Goal: Communication & Community: Answer question/provide support

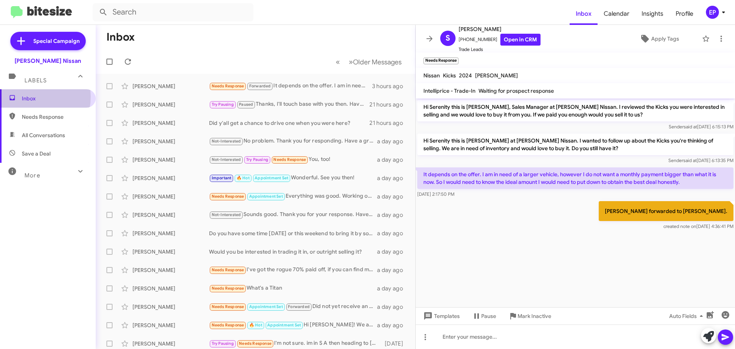
click at [26, 96] on span "Inbox" at bounding box center [54, 99] width 65 height 8
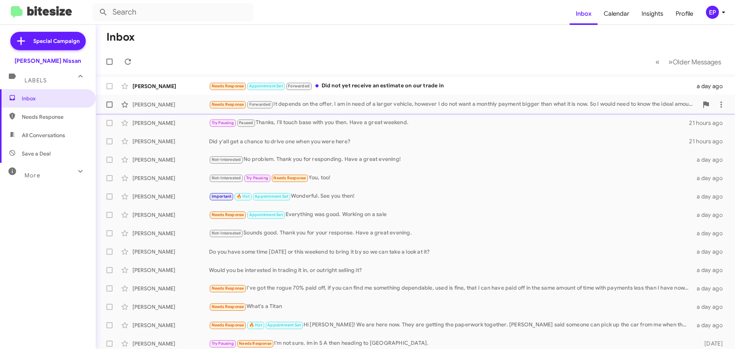
click at [330, 107] on div "Needs Response Forwarded It depends on the offer. I am in need of a larger vehi…" at bounding box center [453, 104] width 489 height 9
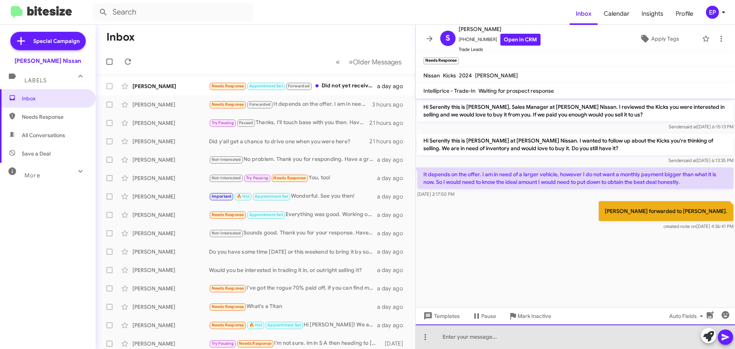
click at [487, 336] on div at bounding box center [575, 336] width 319 height 24
click at [568, 344] on div "Estimated value range is around $15k" at bounding box center [575, 336] width 319 height 24
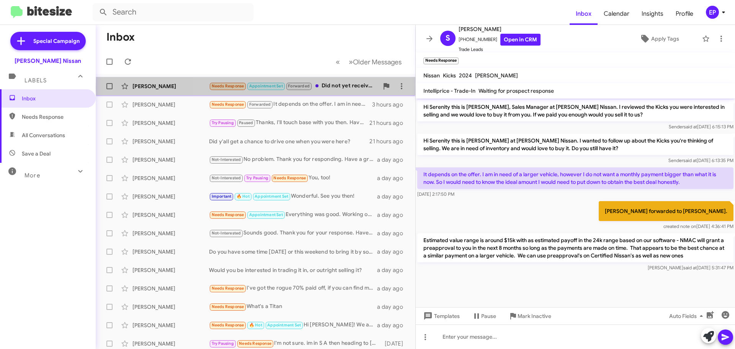
click at [353, 87] on div "Needs Response Appointment Set Forwarded Did not yet receive an estimate on our…" at bounding box center [294, 86] width 170 height 9
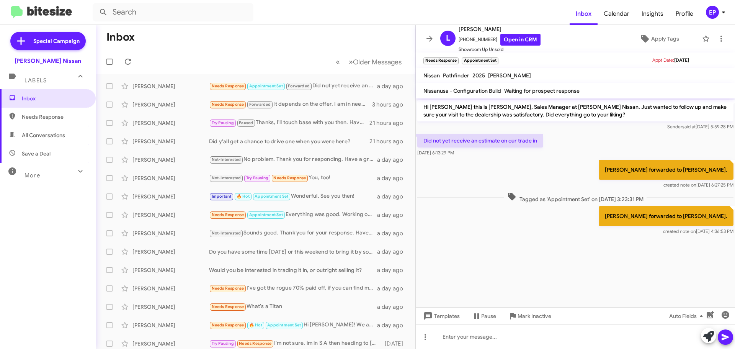
click at [570, 169] on div "[PERSON_NAME] forwarded to [PERSON_NAME]. created note on [DATE] 6:27:25 PM" at bounding box center [575, 174] width 319 height 32
click at [524, 41] on link "Open in CRM" at bounding box center [520, 40] width 40 height 12
click at [490, 252] on cdk-virtual-scroll-viewport "Hi [PERSON_NAME] this is [PERSON_NAME], Sales Manager at [PERSON_NAME] Nissan. …" at bounding box center [575, 202] width 319 height 209
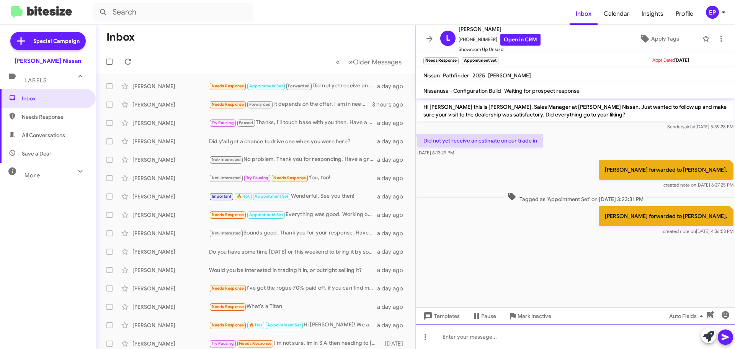
click at [514, 339] on div at bounding box center [575, 336] width 319 height 24
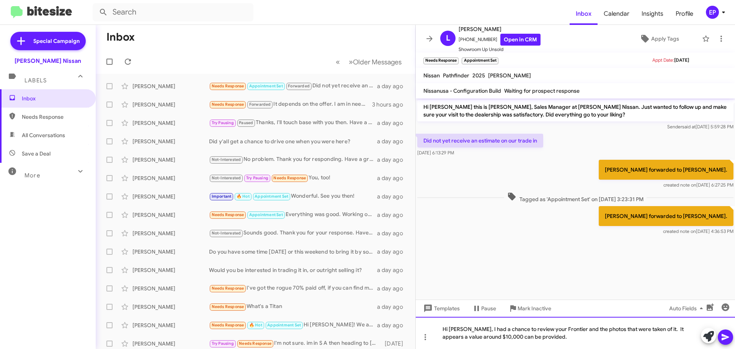
click at [533, 340] on div "Hi [PERSON_NAME], I had a chance to review your Frontier and the photos that we…" at bounding box center [575, 333] width 319 height 32
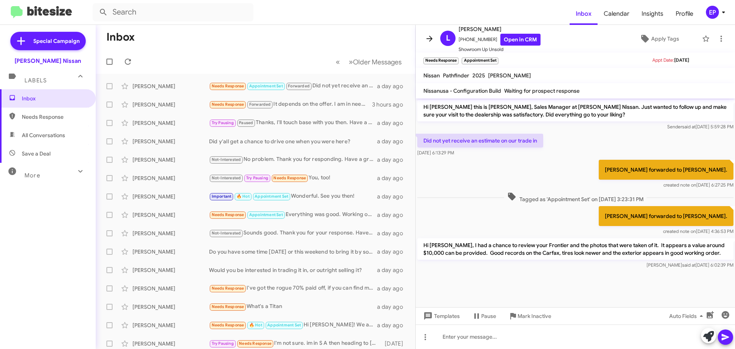
click at [431, 37] on icon at bounding box center [429, 38] width 9 height 9
